Goal: Task Accomplishment & Management: Manage account settings

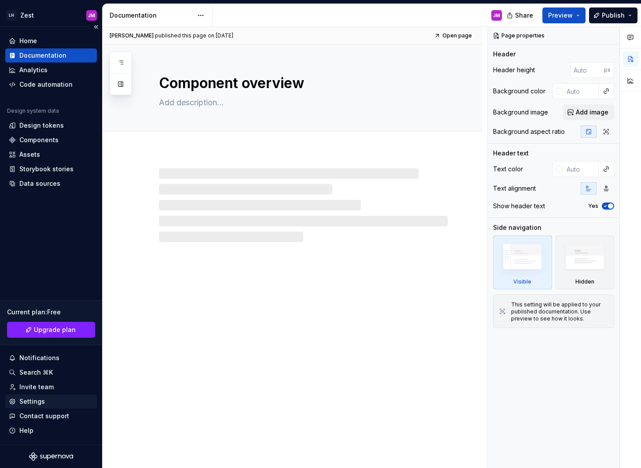
click at [42, 404] on div "Settings" at bounding box center [32, 401] width 26 height 9
type textarea "*"
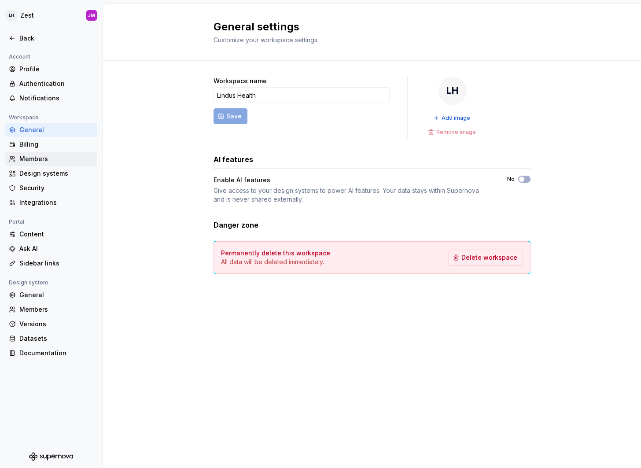
click at [40, 158] on div "Members" at bounding box center [56, 158] width 74 height 9
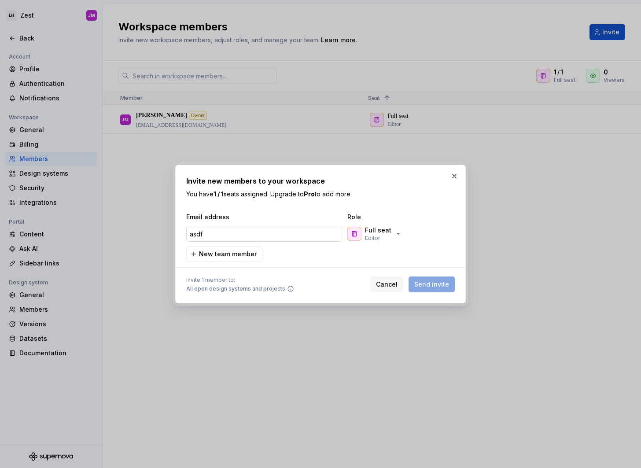
click at [268, 240] on input "asdf" at bounding box center [264, 234] width 156 height 16
type input "[EMAIL_ADDRESS][DOMAIN_NAME]"
click at [434, 279] on div "Cancel Send invite" at bounding box center [412, 284] width 85 height 16
click at [234, 254] on span "New team member" at bounding box center [228, 254] width 58 height 9
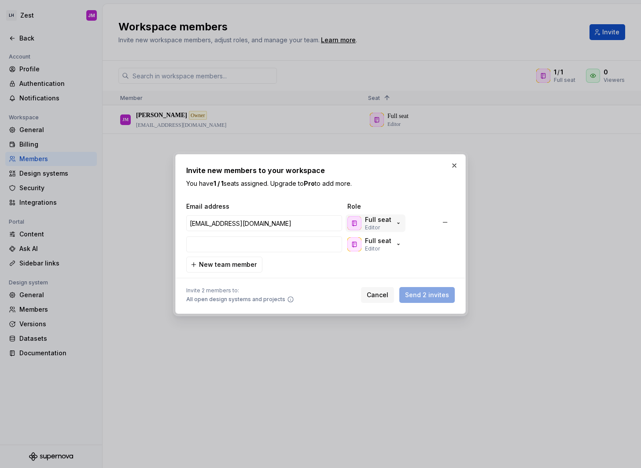
click at [396, 224] on icon "button" at bounding box center [398, 223] width 7 height 7
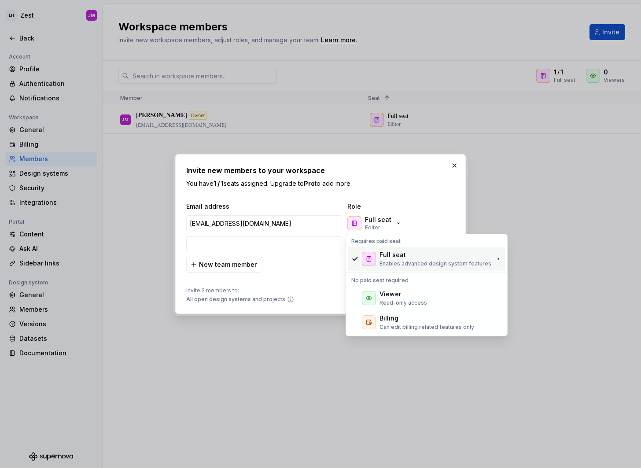
click at [412, 261] on p "Enables advanced design system features" at bounding box center [435, 263] width 112 height 7
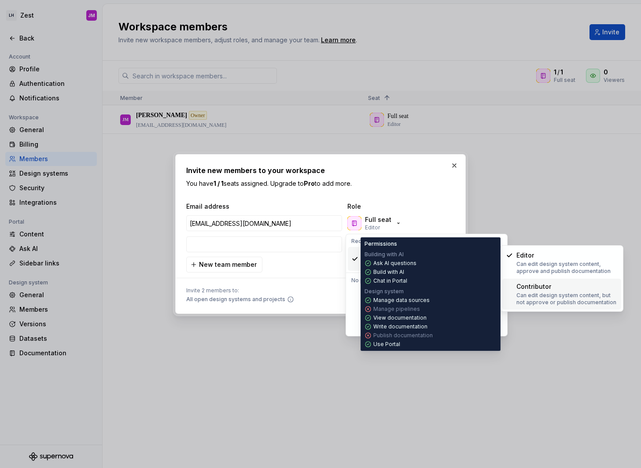
click at [559, 286] on div "Contributor" at bounding box center [566, 286] width 101 height 9
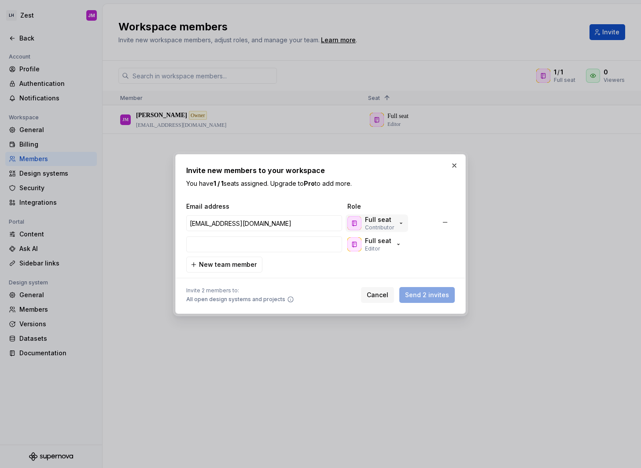
click at [399, 220] on icon "button" at bounding box center [400, 223] width 7 height 7
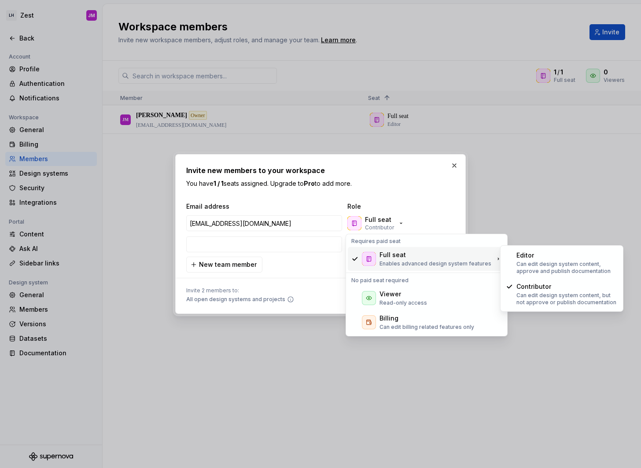
click at [419, 259] on div "Full seat Enables advanced design system features" at bounding box center [435, 258] width 112 height 17
click at [539, 265] on p "Can edit design system content, approve and publish documentation" at bounding box center [566, 268] width 101 height 14
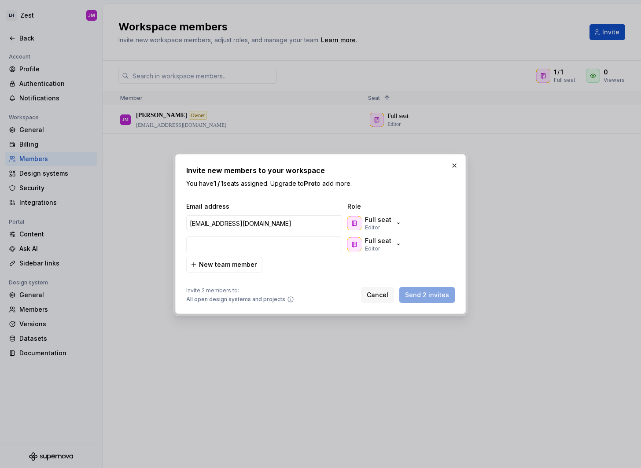
click at [385, 186] on p "You have 1 / 1 seats assigned. Upgrade to Pro to add more." at bounding box center [320, 183] width 268 height 9
click at [449, 160] on button "button" at bounding box center [454, 165] width 12 height 12
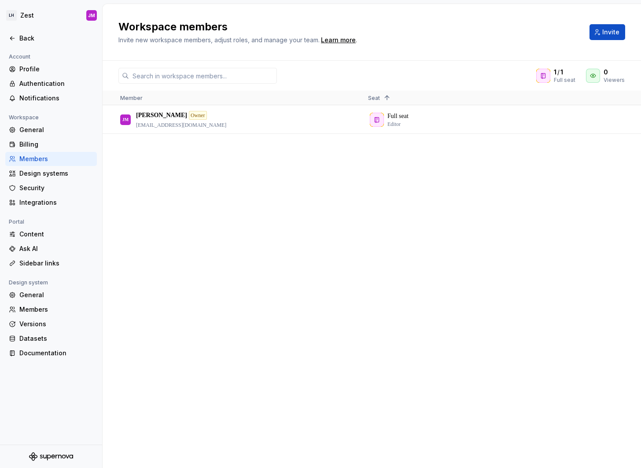
click at [492, 174] on div "[PERSON_NAME] [PERSON_NAME] Owner [PERSON_NAME][EMAIL_ADDRESS][DOMAIN_NAME] Ful…" at bounding box center [372, 287] width 538 height 362
click at [596, 33] on button "Invite" at bounding box center [607, 32] width 36 height 16
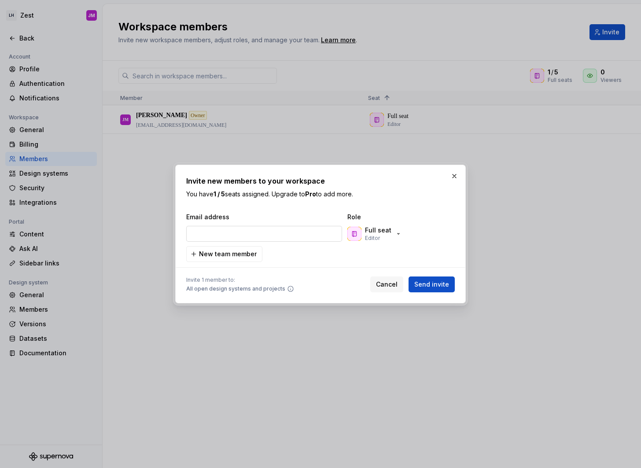
click at [270, 231] on input "email" at bounding box center [264, 234] width 156 height 16
type input "[EMAIL_ADDRESS][DOMAIN_NAME]"
click at [394, 238] on div "Full seat Editor" at bounding box center [374, 234] width 55 height 16
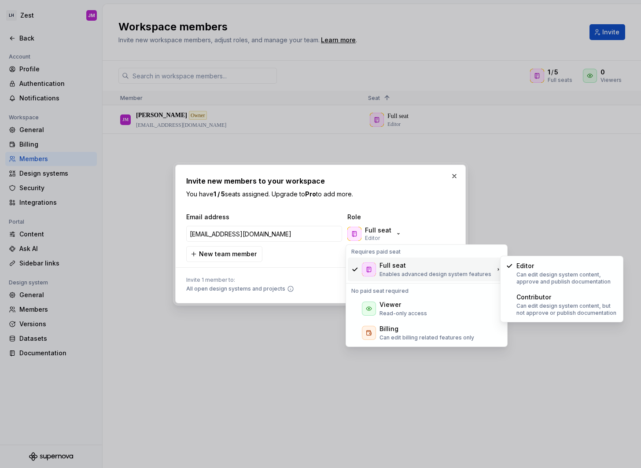
click at [280, 264] on div at bounding box center [320, 267] width 268 height 11
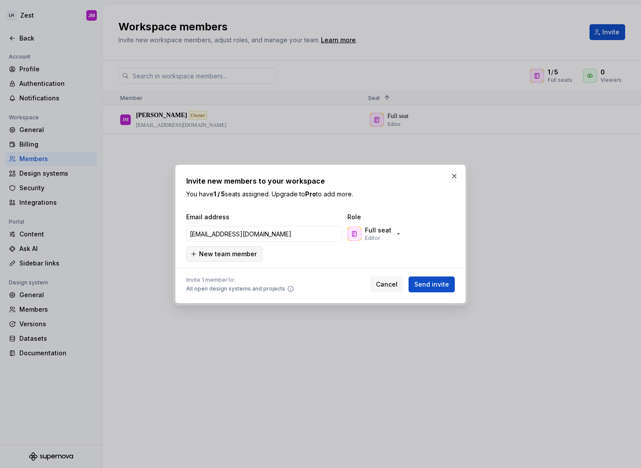
click at [241, 257] on span "New team member" at bounding box center [228, 254] width 58 height 9
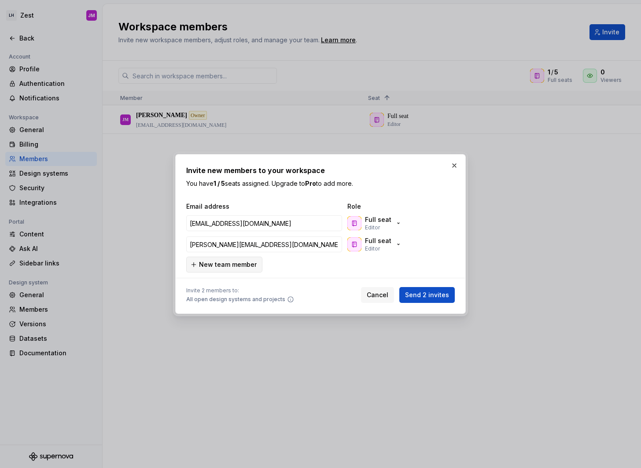
type input "erick@lindushealth.com"
click at [259, 267] on button "New team member" at bounding box center [224, 265] width 76 height 16
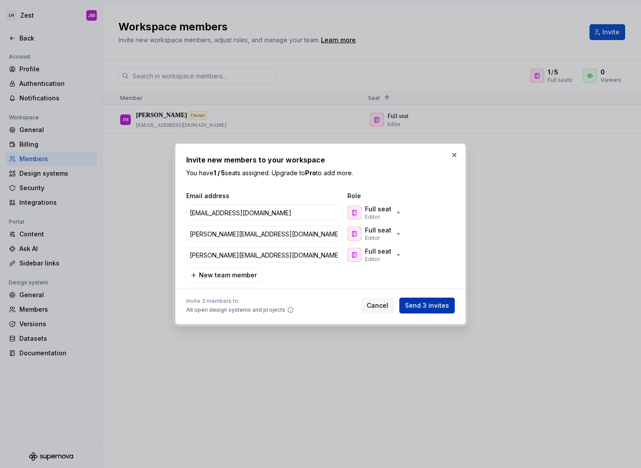
type input "polina@lindushealth.com"
click at [439, 309] on button "Send 3 invites" at bounding box center [426, 306] width 55 height 16
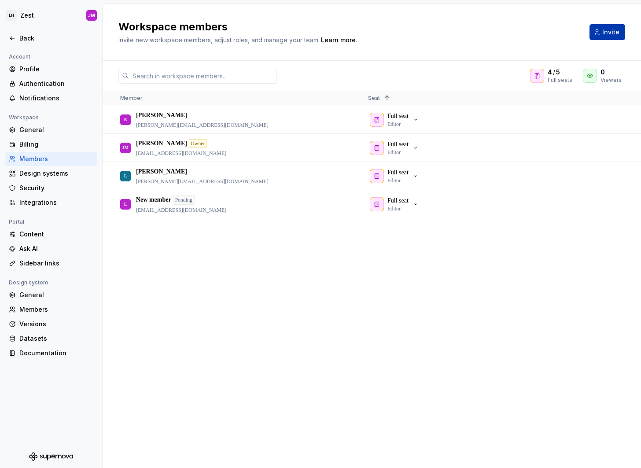
click at [610, 36] on span "Invite" at bounding box center [610, 32] width 17 height 9
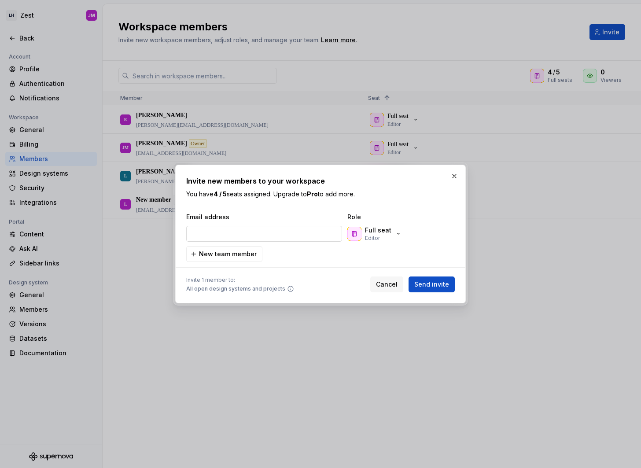
click at [283, 228] on input "email" at bounding box center [264, 234] width 156 height 16
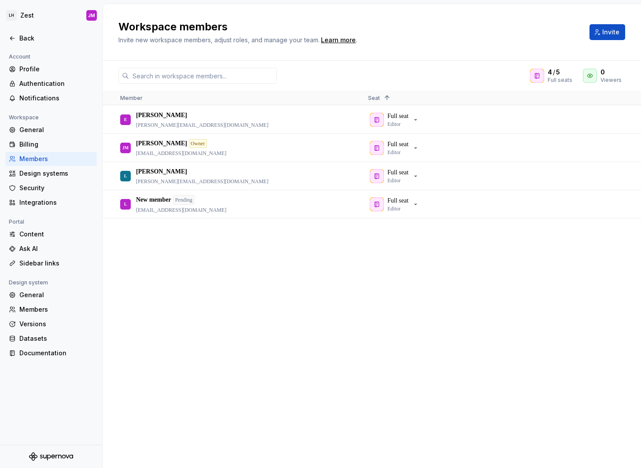
click at [375, 359] on div "JM Jordan Mackie Owner jordan@lindushealth.com Full seat Editor E Erick erick@l…" at bounding box center [372, 287] width 538 height 362
click at [288, 308] on div "JM Jordan Mackie Owner jordan@lindushealth.com Full seat Editor E Erick erick@l…" at bounding box center [372, 287] width 538 height 362
click at [411, 324] on div "JM Jordan Mackie Owner jordan@lindushealth.com Full seat Editor E Erick erick@l…" at bounding box center [372, 287] width 538 height 362
click at [169, 317] on div "JM Jordan Mackie Owner jordan@lindushealth.com Full seat Editor E Erick erick@l…" at bounding box center [372, 287] width 538 height 362
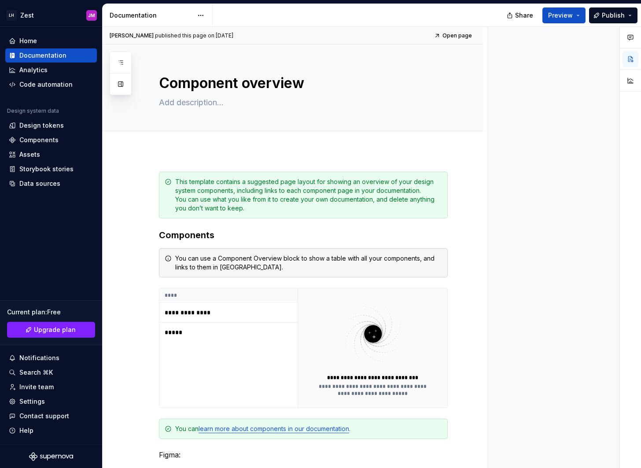
type textarea "*"
